Goal: Task Accomplishment & Management: Use online tool/utility

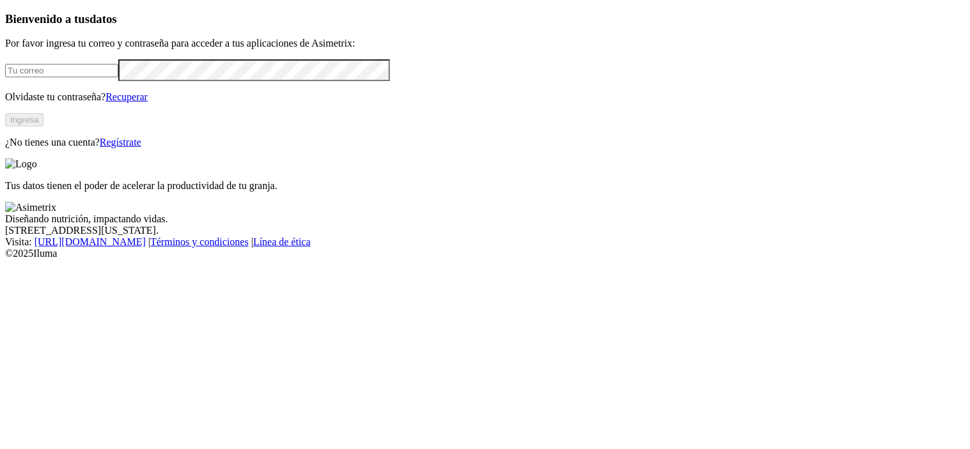
type input "[PERSON_NAME][EMAIL_ADDRESS][PERSON_NAME][DOMAIN_NAME]"
click at [43, 127] on button "Ingresa" at bounding box center [24, 119] width 38 height 13
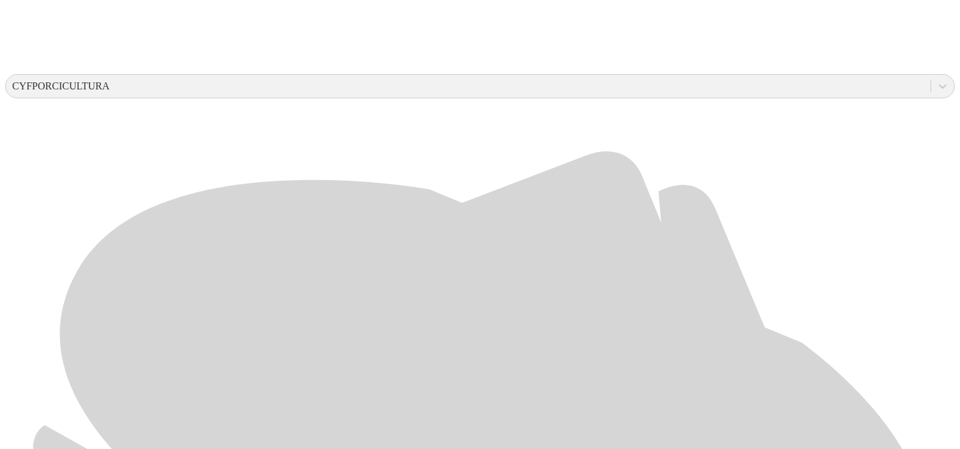
scroll to position [446, 0]
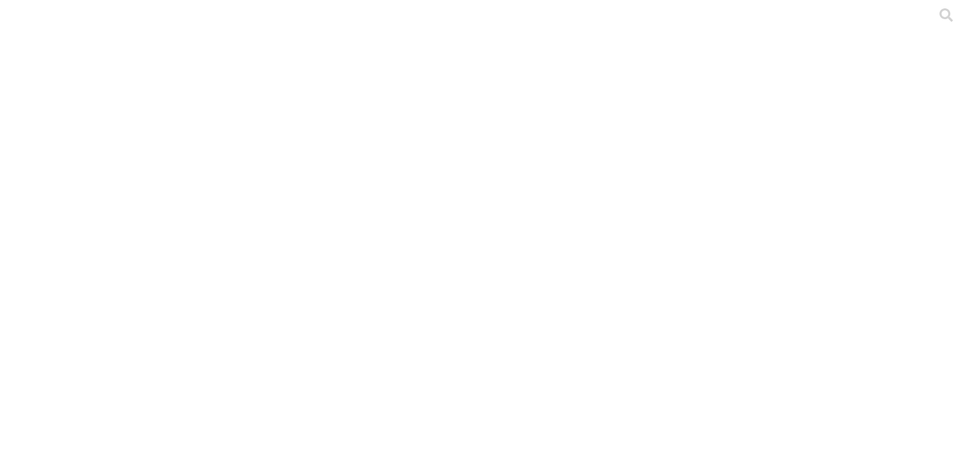
type input "[DATE]"
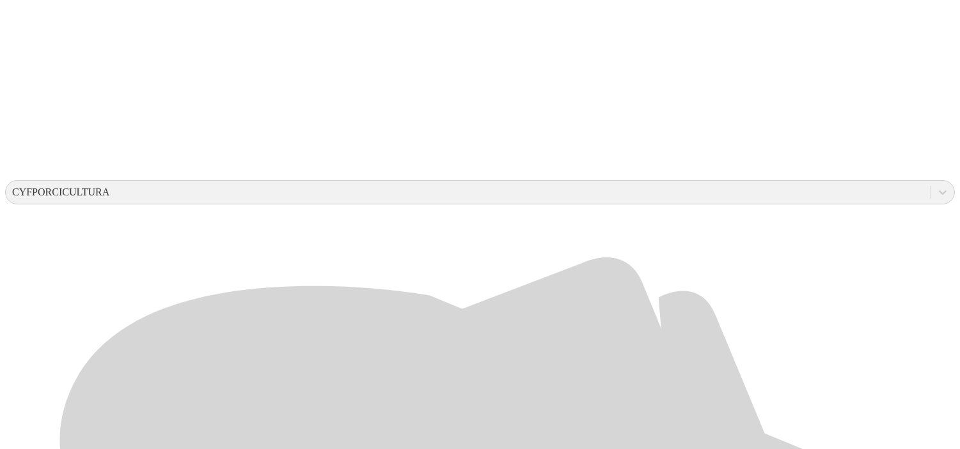
scroll to position [348, 0]
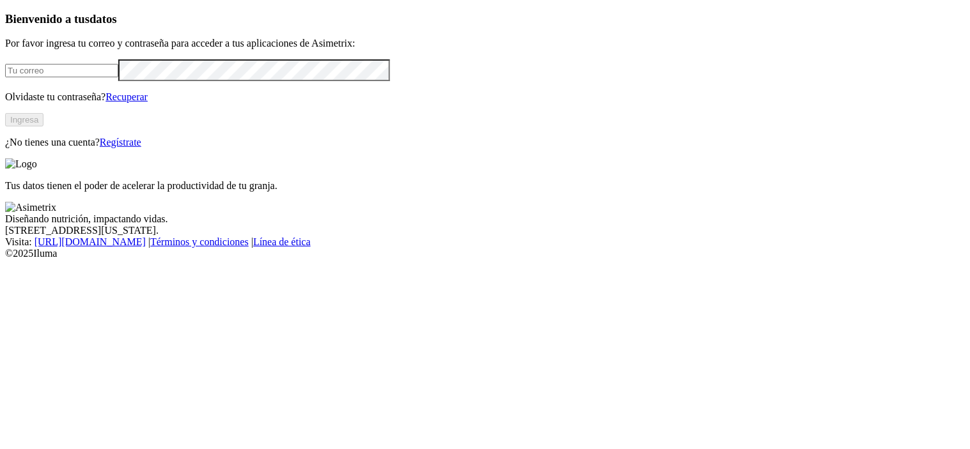
type input "[PERSON_NAME][EMAIL_ADDRESS][PERSON_NAME][DOMAIN_NAME]"
click at [43, 127] on button "Ingresa" at bounding box center [24, 119] width 38 height 13
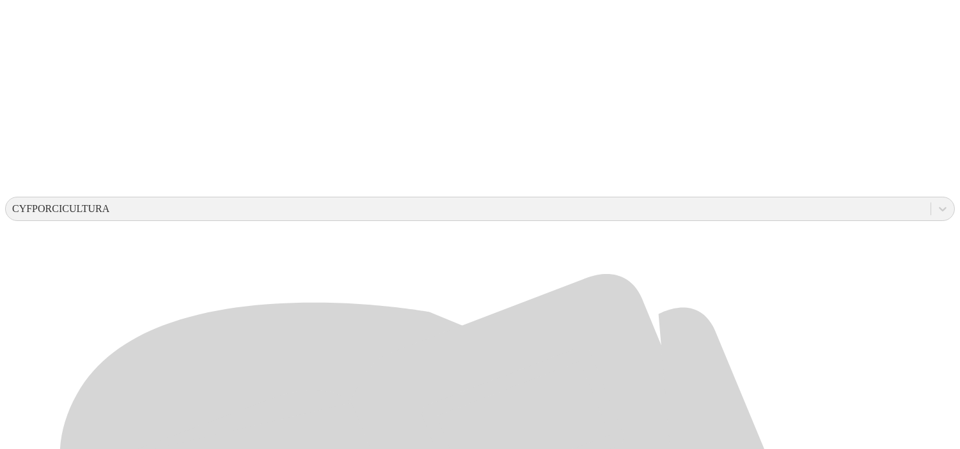
scroll to position [390, 0]
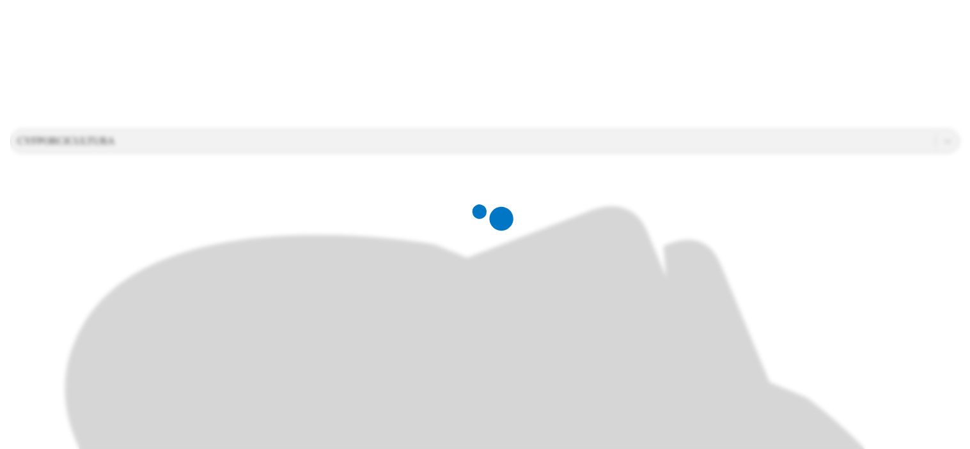
scroll to position [0, 0]
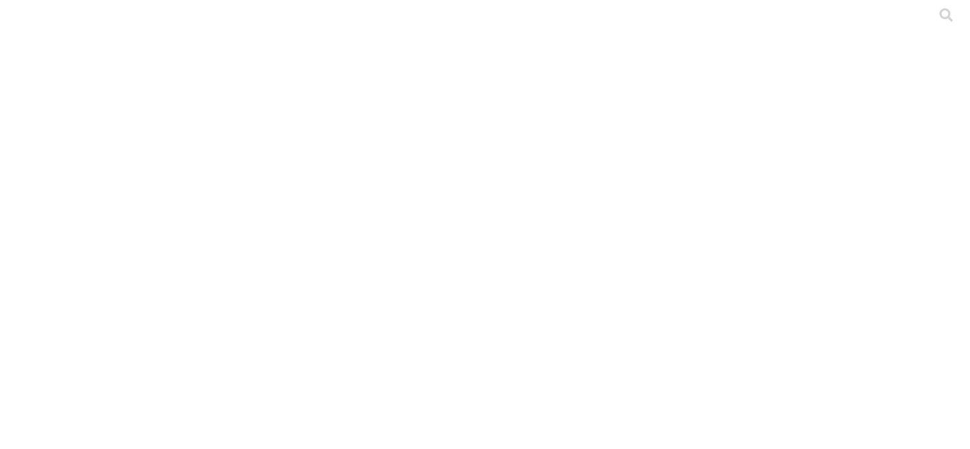
type input "[DATE]"
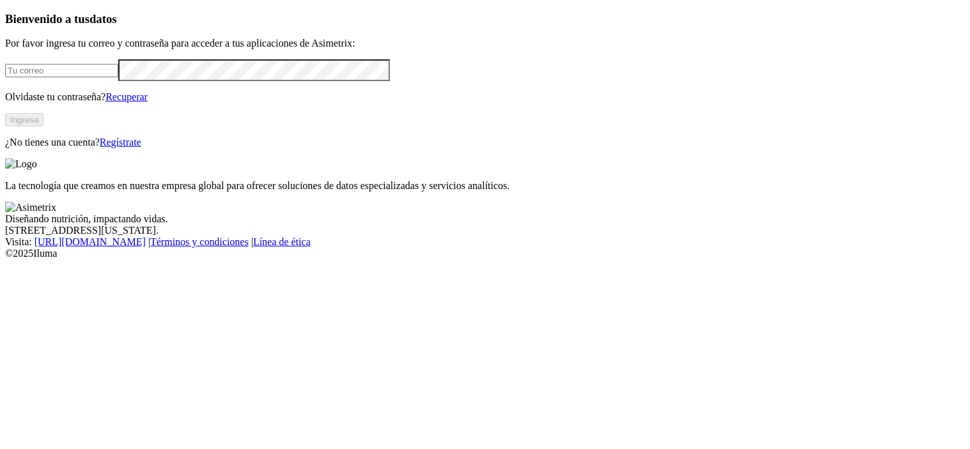
type input "[PERSON_NAME][EMAIL_ADDRESS][PERSON_NAME][DOMAIN_NAME]"
click at [43, 127] on button "Ingresa" at bounding box center [24, 119] width 38 height 13
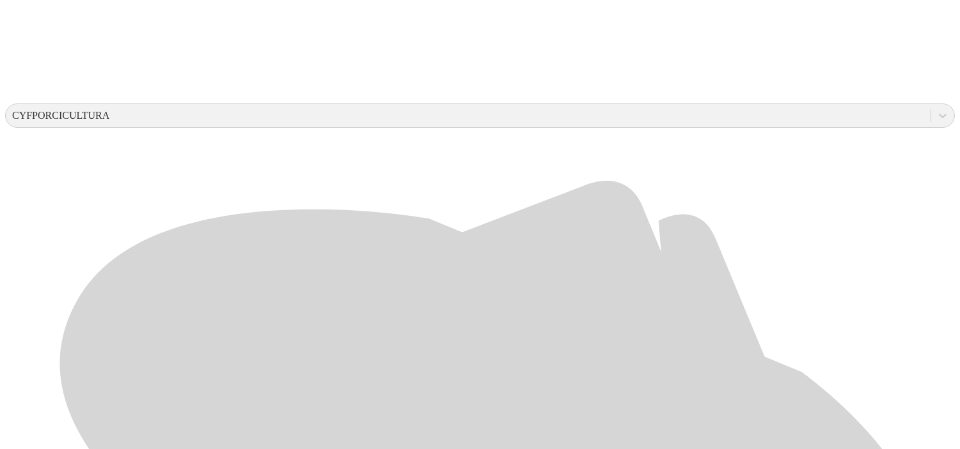
scroll to position [446, 0]
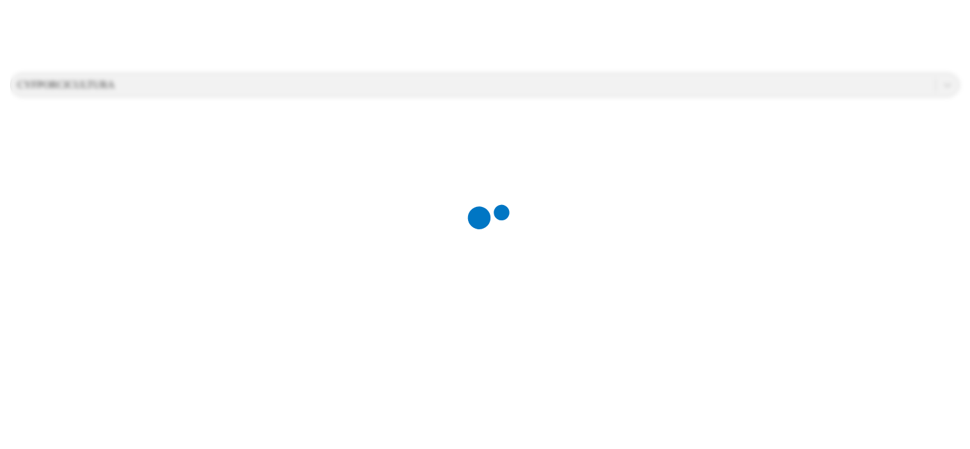
scroll to position [0, 0]
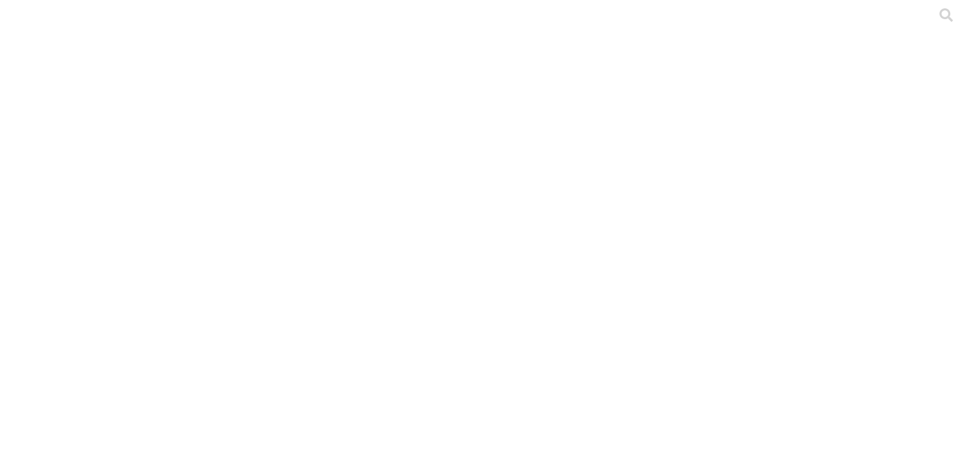
type input "[DATE]"
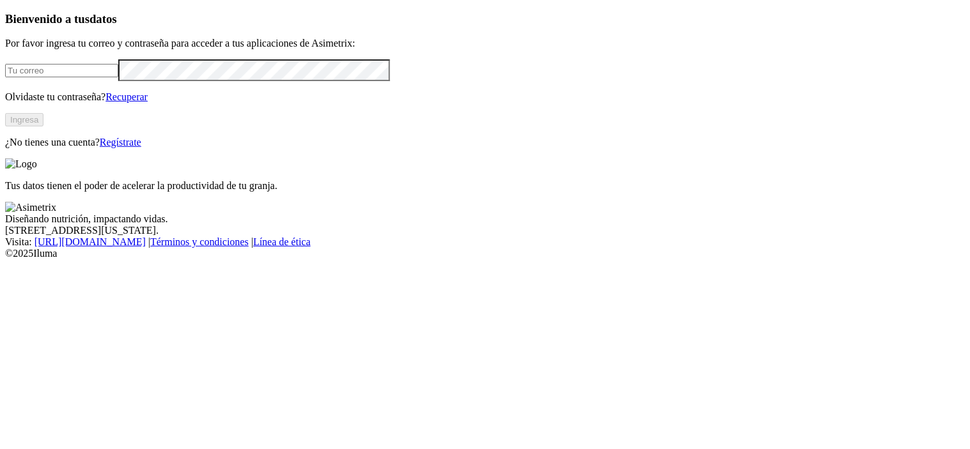
type input "[PERSON_NAME][EMAIL_ADDRESS][PERSON_NAME][DOMAIN_NAME]"
click at [43, 127] on button "Ingresa" at bounding box center [24, 119] width 38 height 13
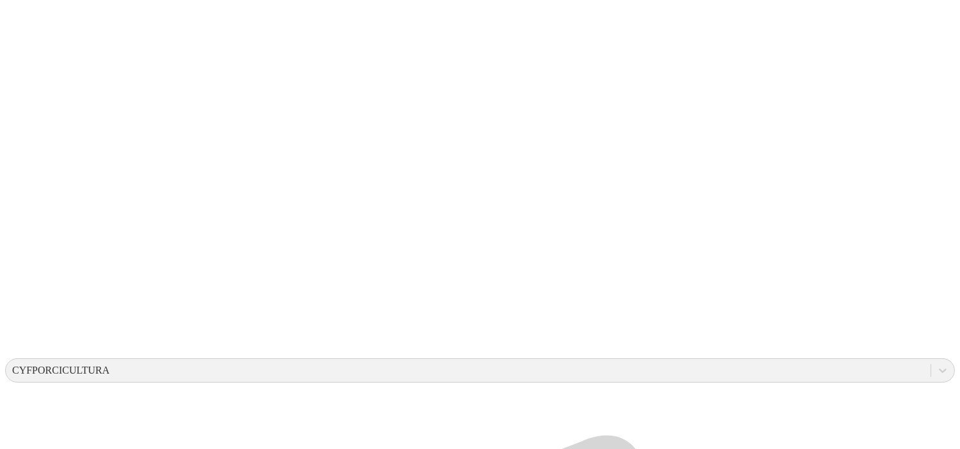
scroll to position [446, 0]
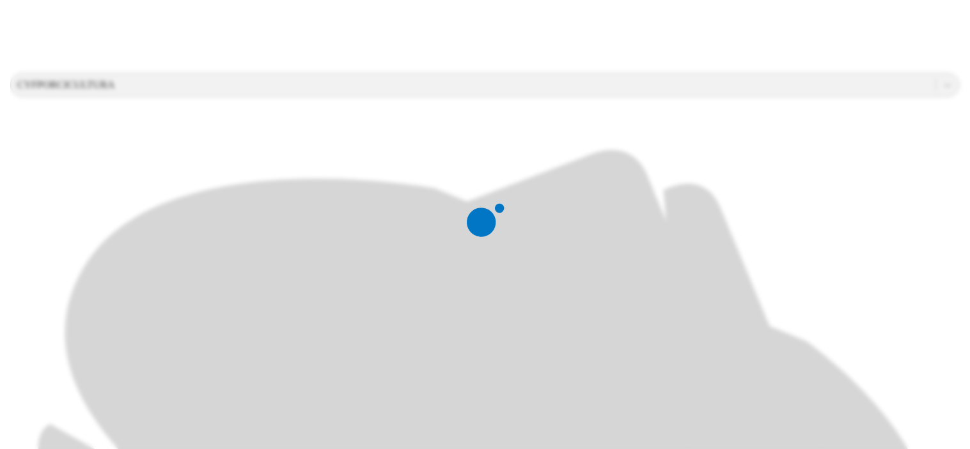
scroll to position [0, 0]
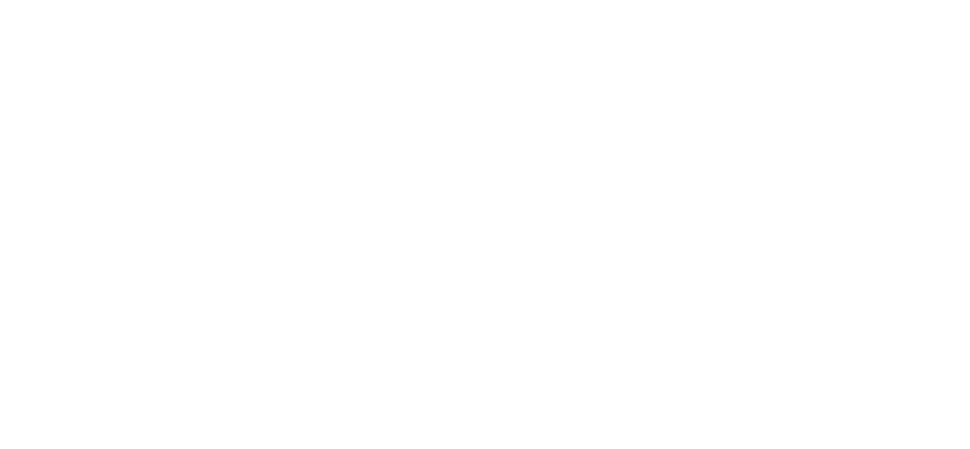
type input "[DATE]"
